Goal: Information Seeking & Learning: Check status

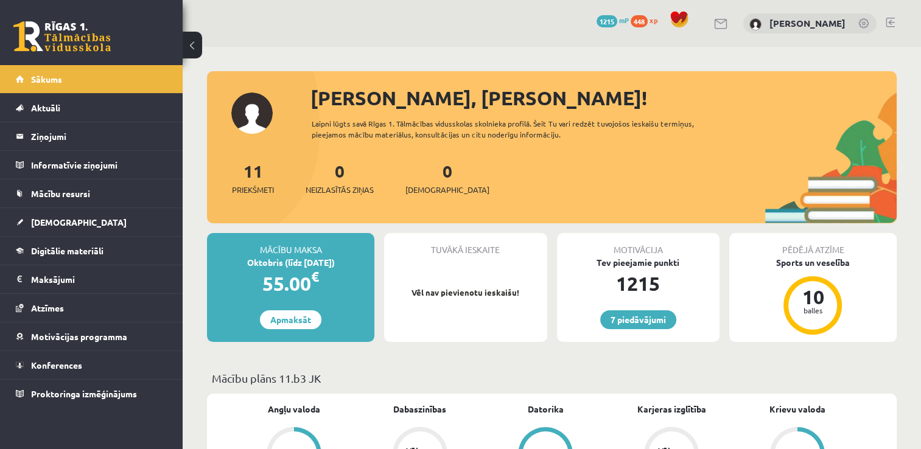
click at [86, 48] on link at bounding box center [61, 36] width 97 height 30
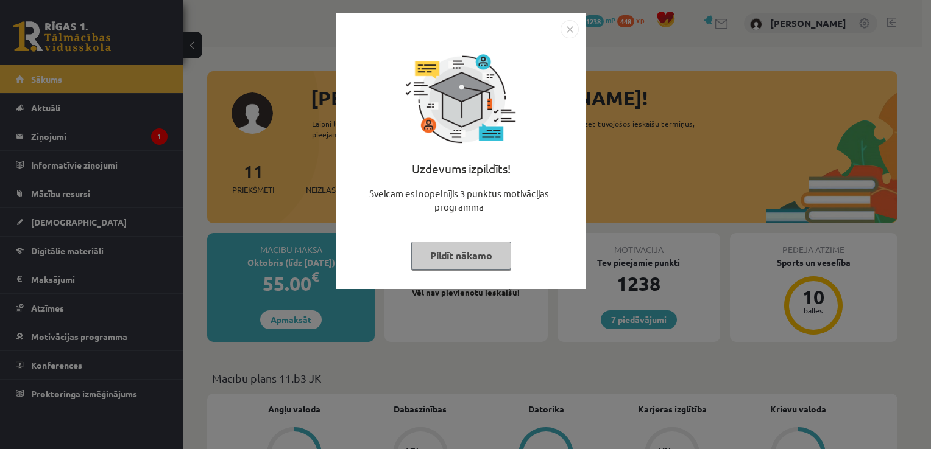
click at [450, 252] on button "Pildīt nākamo" at bounding box center [461, 256] width 100 height 28
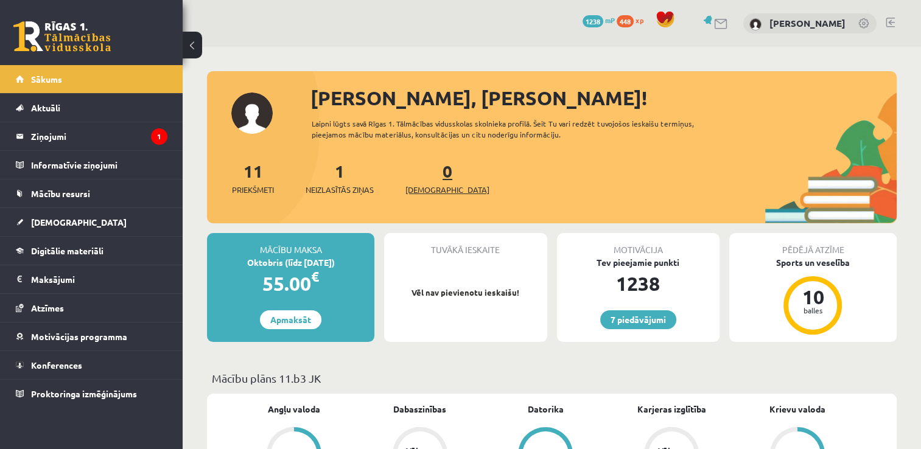
click at [426, 189] on span "[DEMOGRAPHIC_DATA]" at bounding box center [448, 190] width 84 height 12
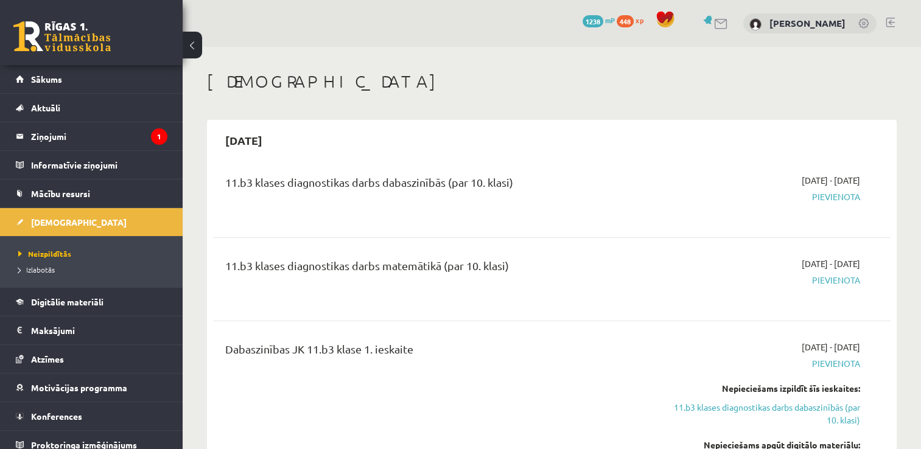
click at [82, 26] on link at bounding box center [61, 36] width 97 height 30
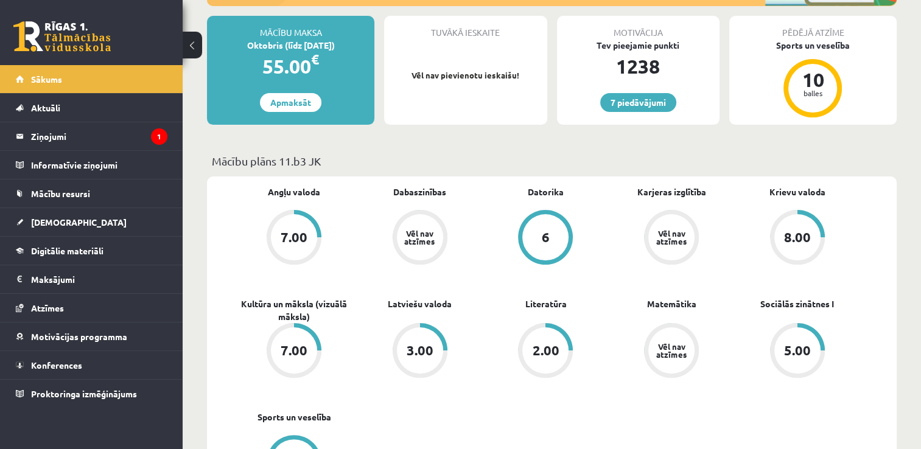
scroll to position [229, 0]
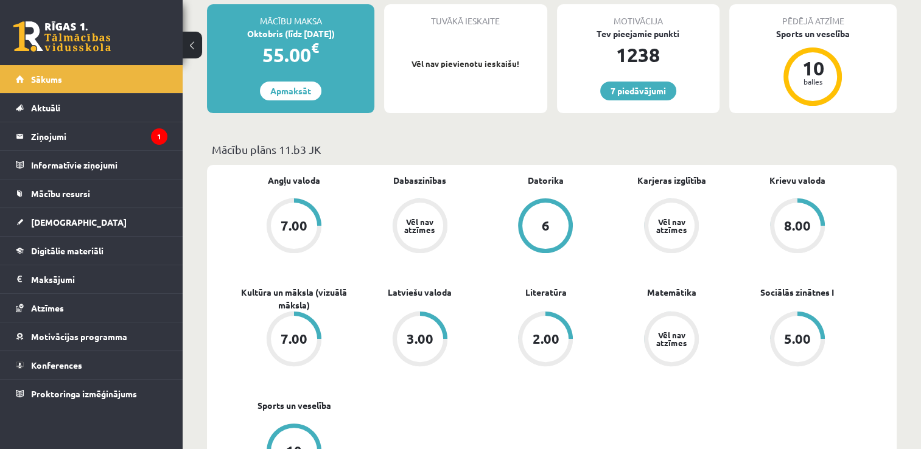
click at [409, 333] on div "3.00" at bounding box center [420, 339] width 27 height 13
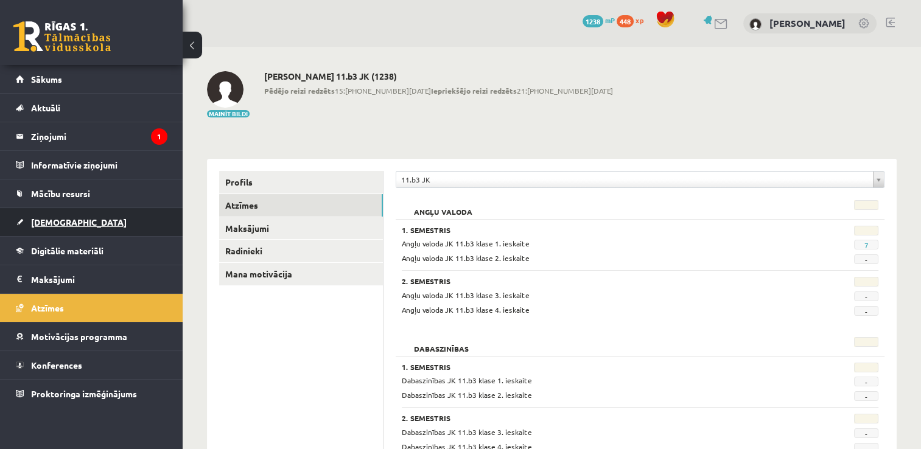
click at [80, 226] on link "[DEMOGRAPHIC_DATA]" at bounding box center [92, 222] width 152 height 28
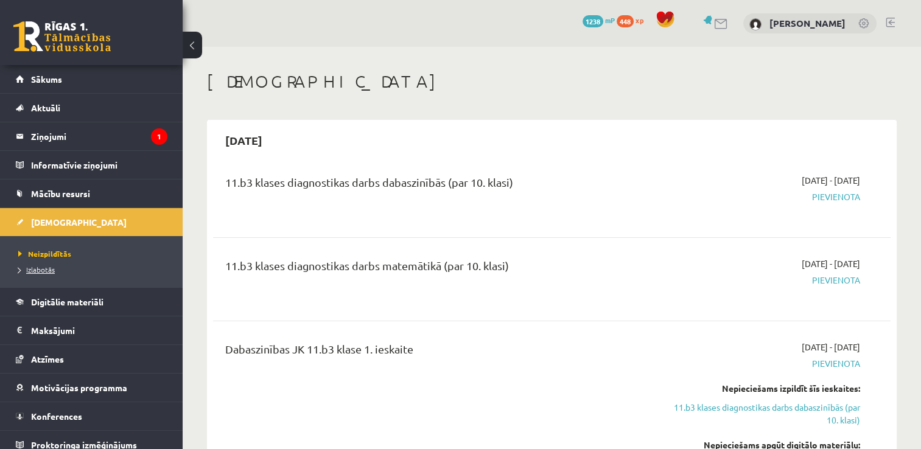
click at [36, 267] on span "Izlabotās" at bounding box center [36, 270] width 37 height 10
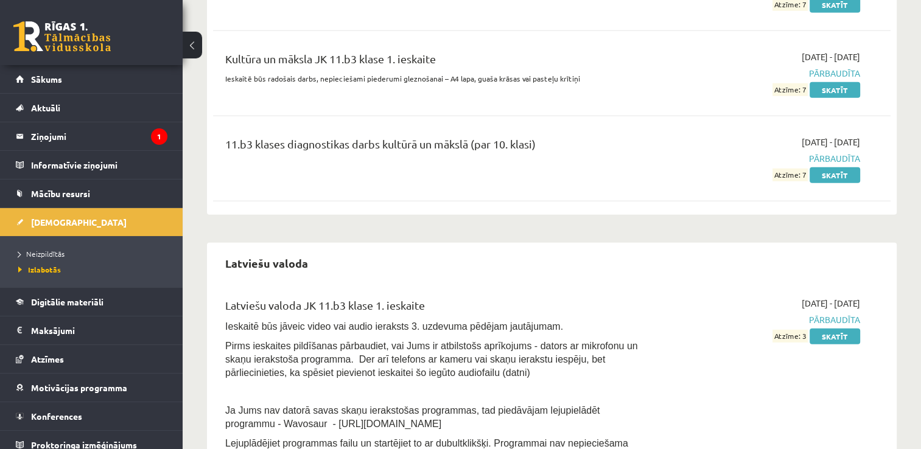
scroll to position [3495, 0]
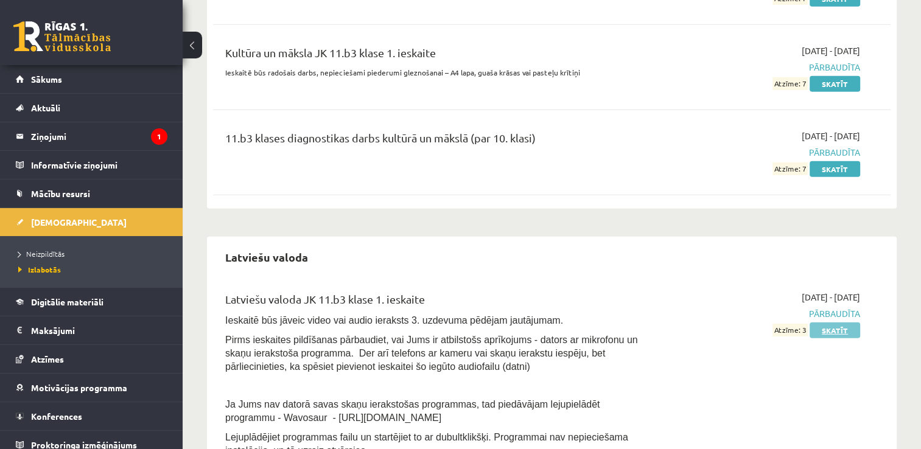
click at [829, 323] on link "Skatīt" at bounding box center [835, 331] width 51 height 16
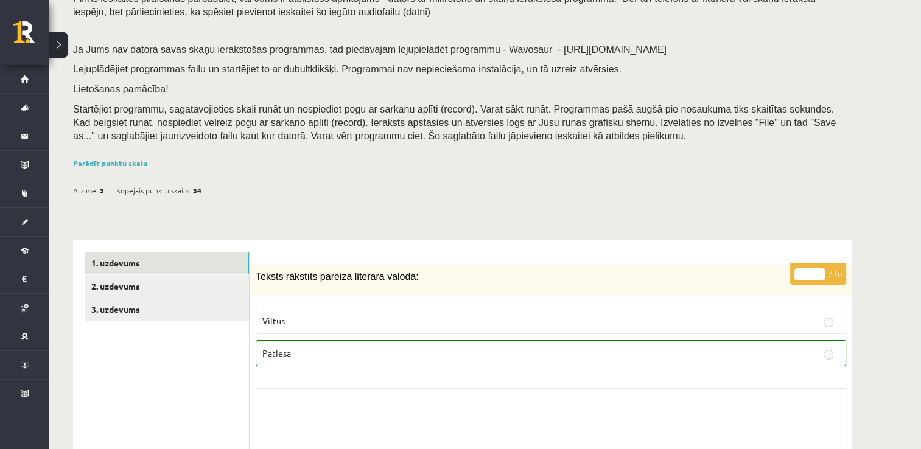
scroll to position [183, 0]
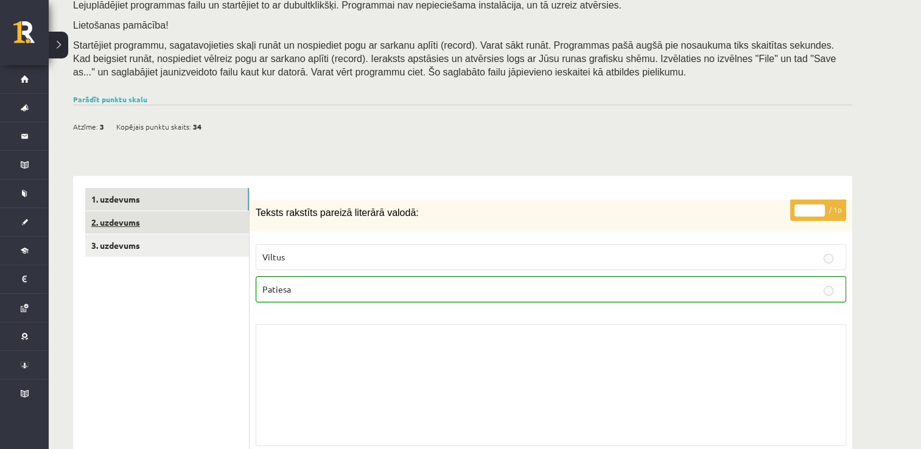
click at [129, 220] on link "2. uzdevums" at bounding box center [167, 222] width 164 height 23
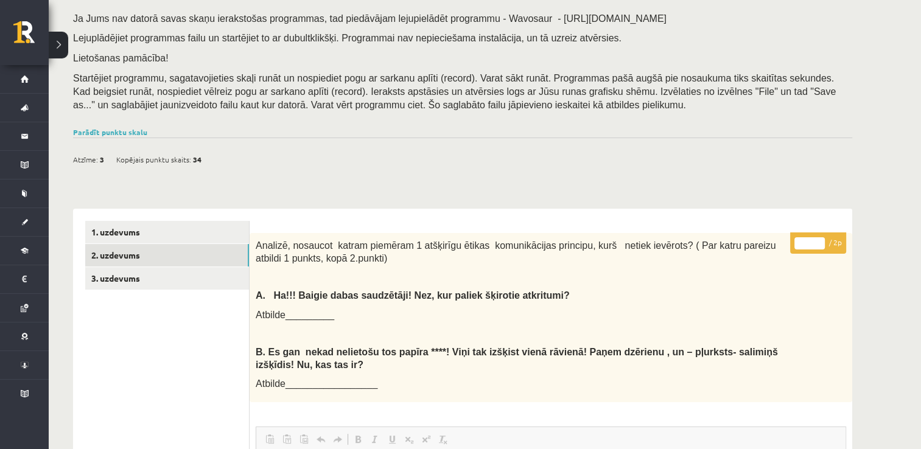
scroll to position [141, 0]
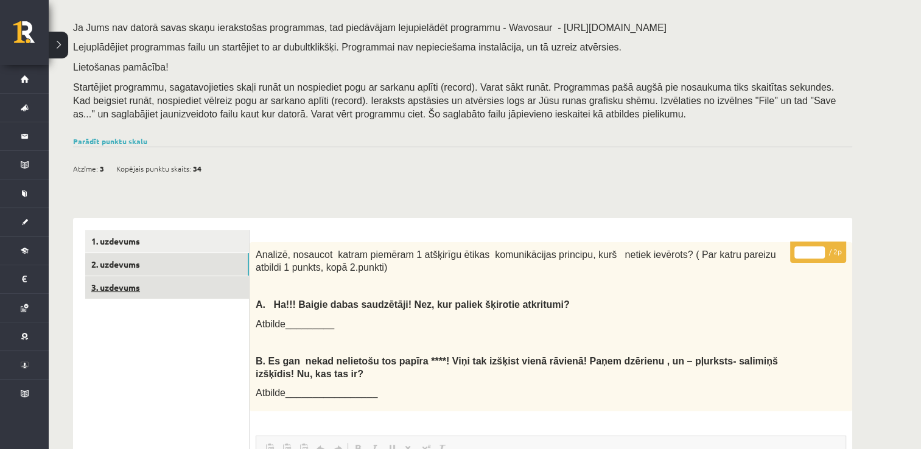
click at [115, 284] on link "3. uzdevums" at bounding box center [167, 288] width 164 height 23
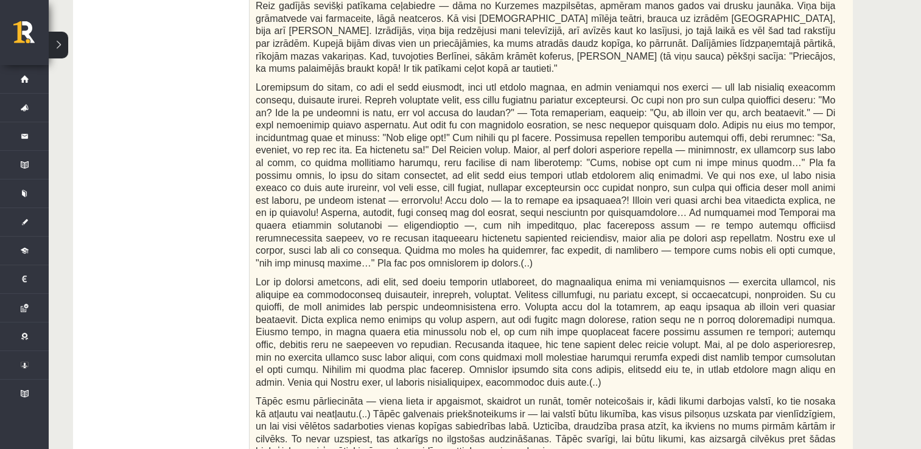
scroll to position [0, 0]
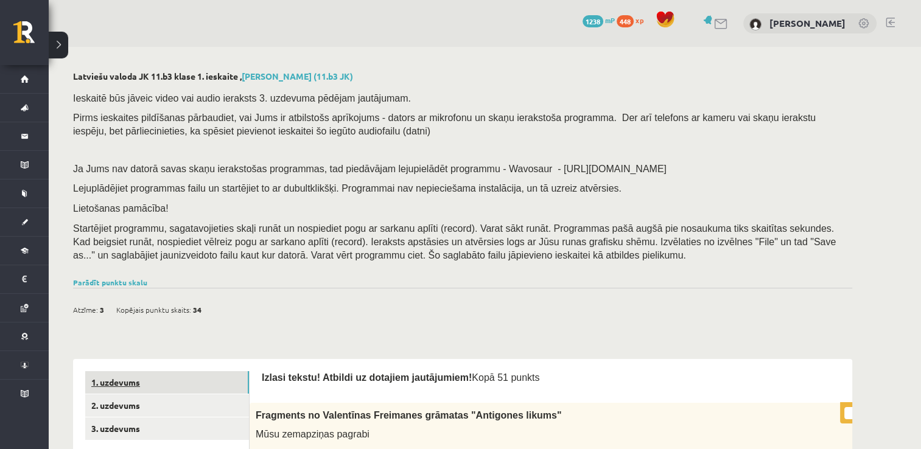
click at [136, 386] on link "1. uzdevums" at bounding box center [167, 383] width 164 height 23
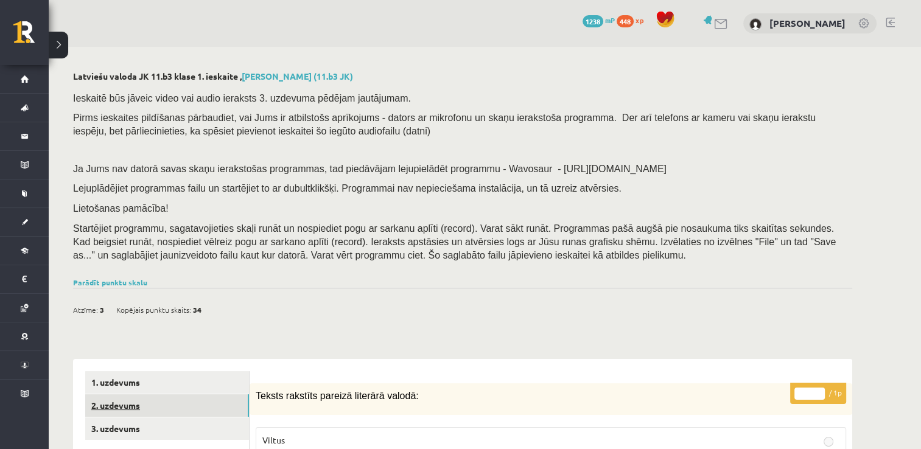
click at [124, 409] on link "2. uzdevums" at bounding box center [167, 406] width 164 height 23
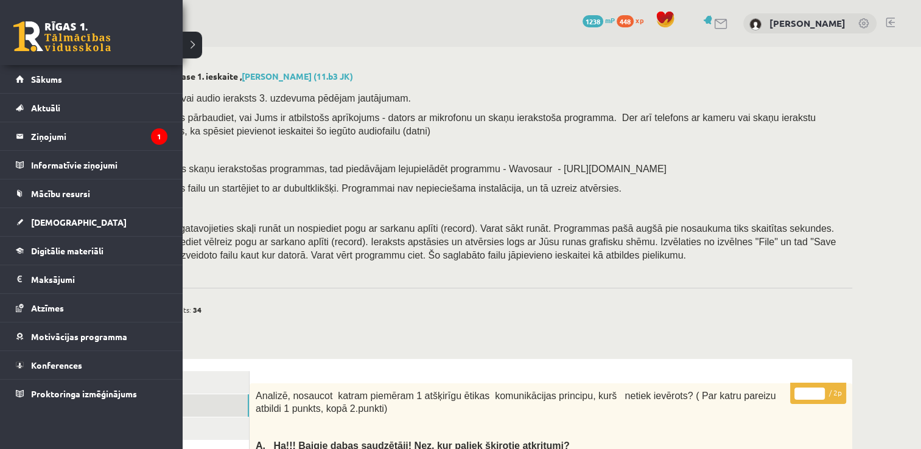
click at [93, 26] on link at bounding box center [61, 36] width 97 height 30
